Goal: Task Accomplishment & Management: Complete application form

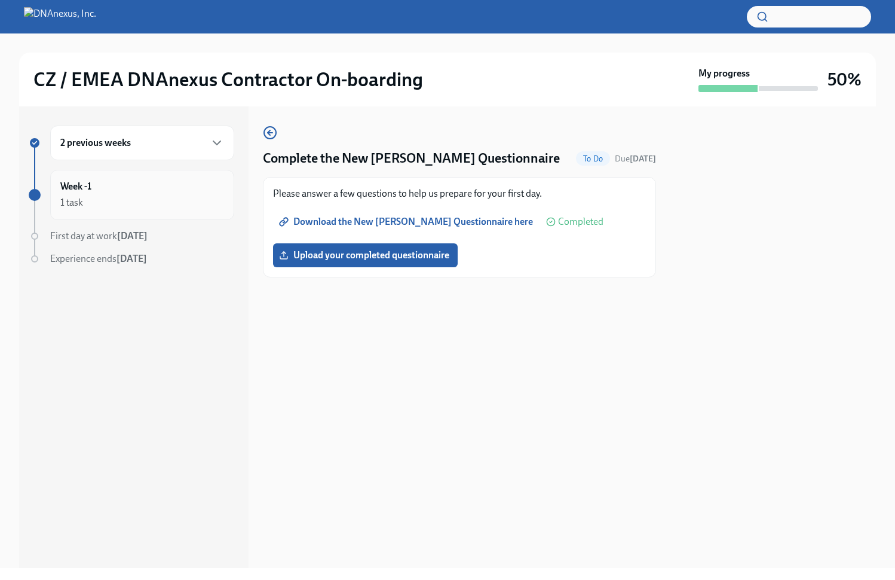
click at [158, 201] on div "1 task" at bounding box center [142, 202] width 164 height 14
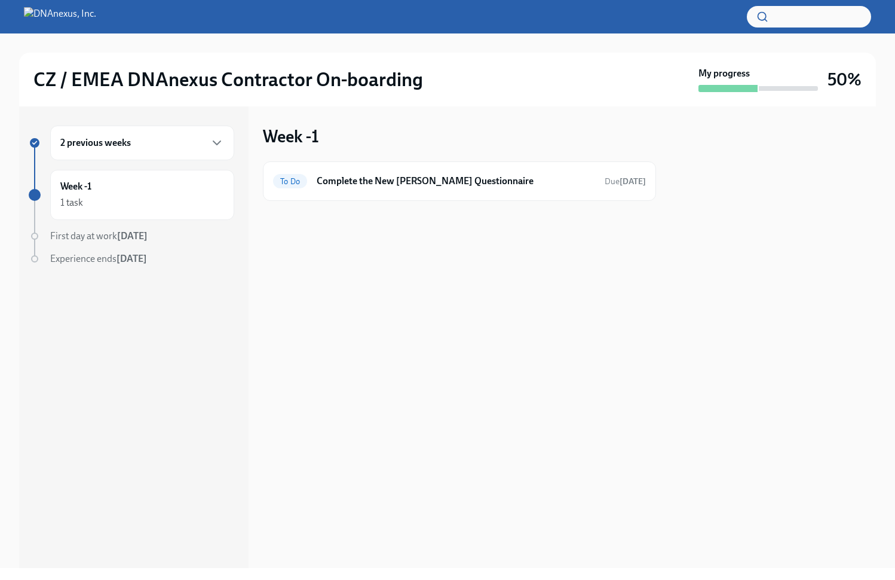
click at [351, 186] on h6 "Complete the New [PERSON_NAME] Questionnaire" at bounding box center [456, 180] width 278 height 13
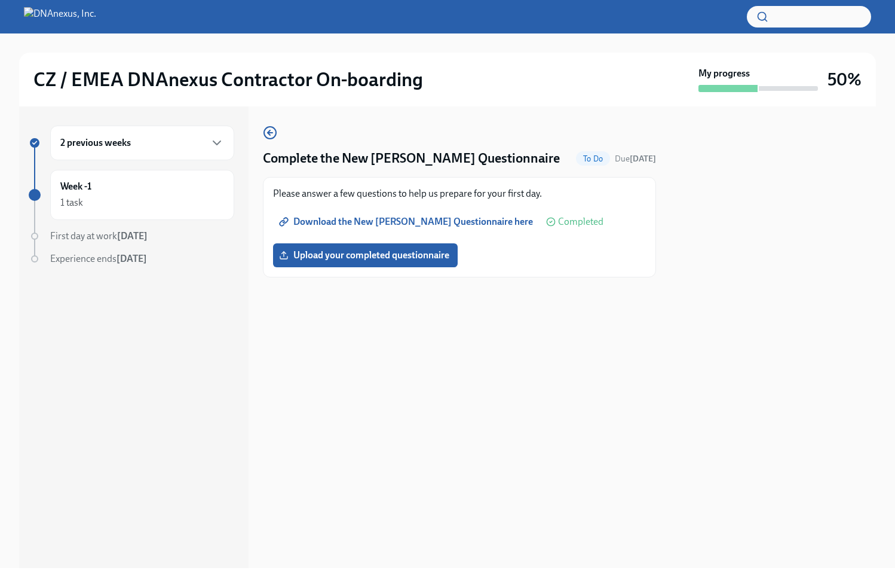
drag, startPoint x: 158, startPoint y: 201, endPoint x: 586, endPoint y: 161, distance: 429.7
click at [586, 161] on span "To Do" at bounding box center [593, 158] width 34 height 9
drag, startPoint x: 586, startPoint y: 161, endPoint x: 581, endPoint y: 157, distance: 6.8
click at [581, 157] on div "Complete the New [PERSON_NAME] Questionnaire To Do Due [DATE]" at bounding box center [459, 158] width 393 height 18
drag, startPoint x: 581, startPoint y: 157, endPoint x: 272, endPoint y: 131, distance: 309.4
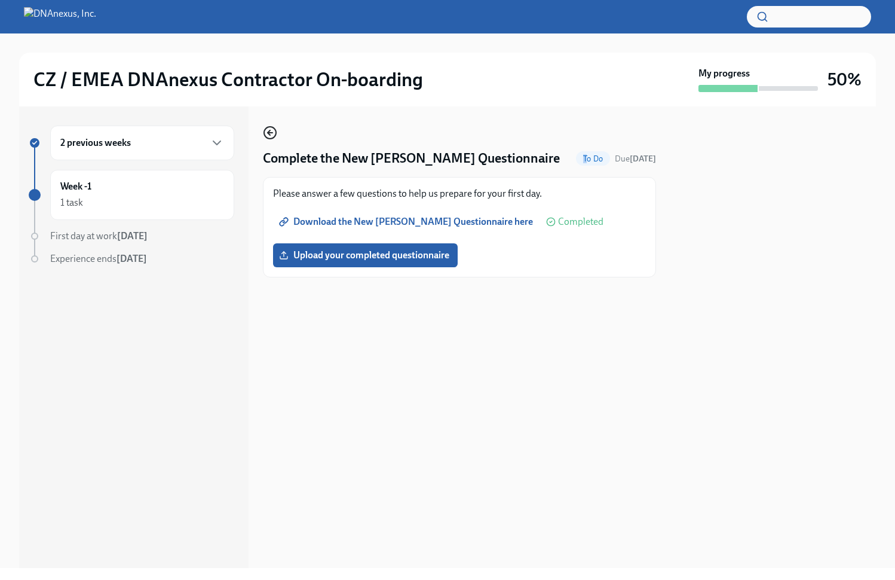
click at [272, 131] on icon "button" at bounding box center [270, 132] width 14 height 14
